Goal: Task Accomplishment & Management: Manage account settings

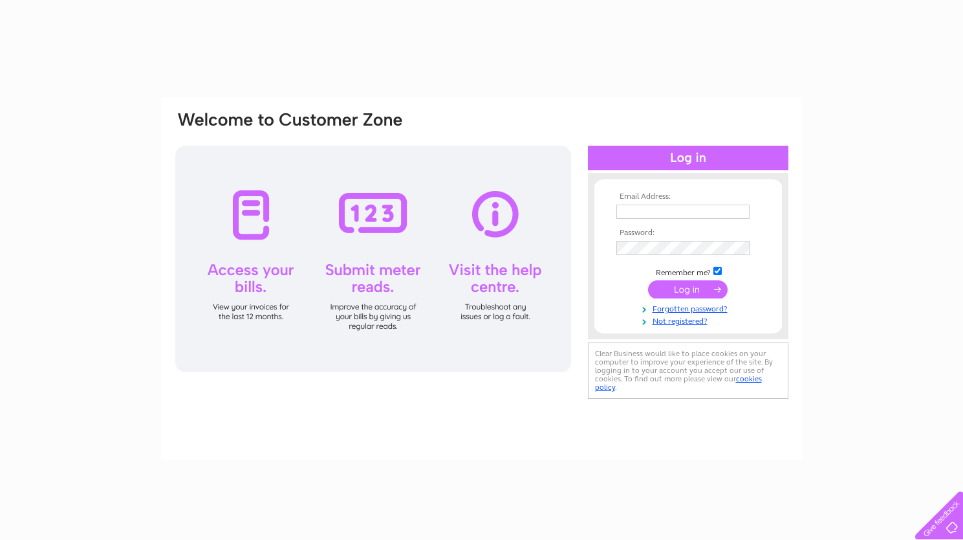
type input "[PERSON_NAME][EMAIL_ADDRESS][PERSON_NAME][DOMAIN_NAME]"
drag, startPoint x: 0, startPoint y: 0, endPoint x: 685, endPoint y: 292, distance: 744.9
click at [685, 292] on input "submit" at bounding box center [688, 289] width 80 height 18
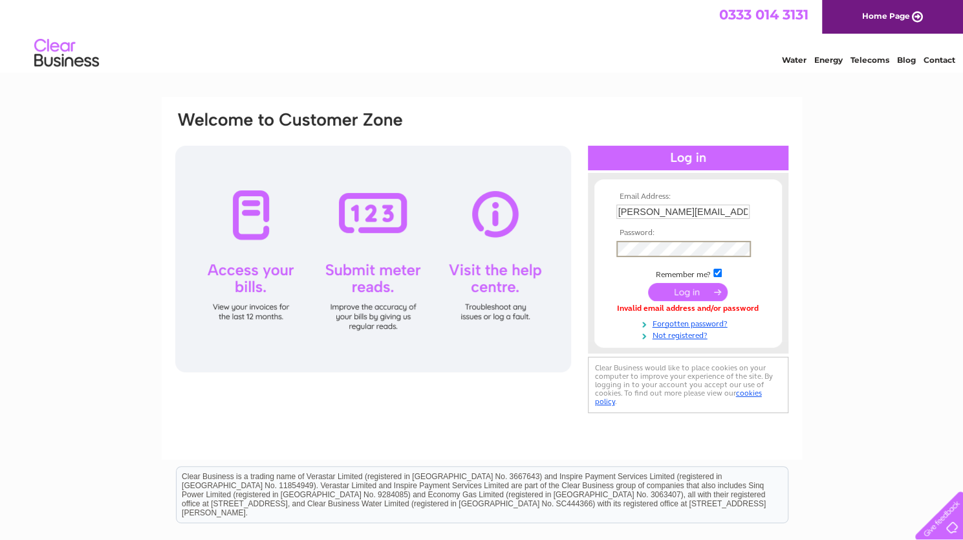
click at [575, 247] on div "Email Address: [PERSON_NAME][EMAIL_ADDRESS][PERSON_NAME][DOMAIN_NAME] Password:" at bounding box center [482, 263] width 616 height 306
click at [657, 293] on input "submit" at bounding box center [688, 292] width 80 height 18
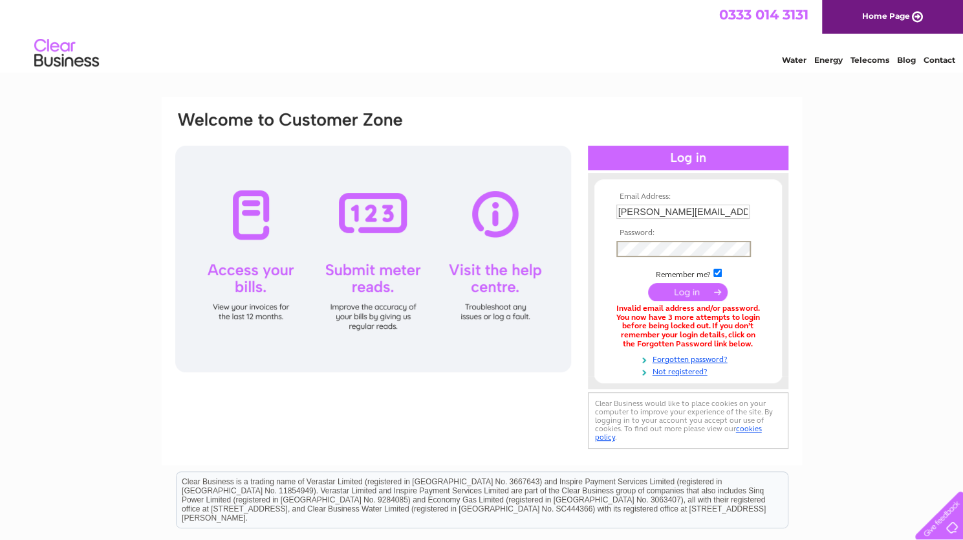
click at [551, 259] on div "Email Address: [PERSON_NAME][EMAIL_ADDRESS][PERSON_NAME][DOMAIN_NAME] Password:" at bounding box center [482, 281] width 616 height 342
click at [609, 275] on form "Email Address: Rebecca.Blundell@vaultcity.co.uk Password: Forgotten password?" at bounding box center [689, 284] width 188 height 184
click at [691, 292] on input "submit" at bounding box center [688, 290] width 80 height 18
